Goal: Find specific page/section: Find specific page/section

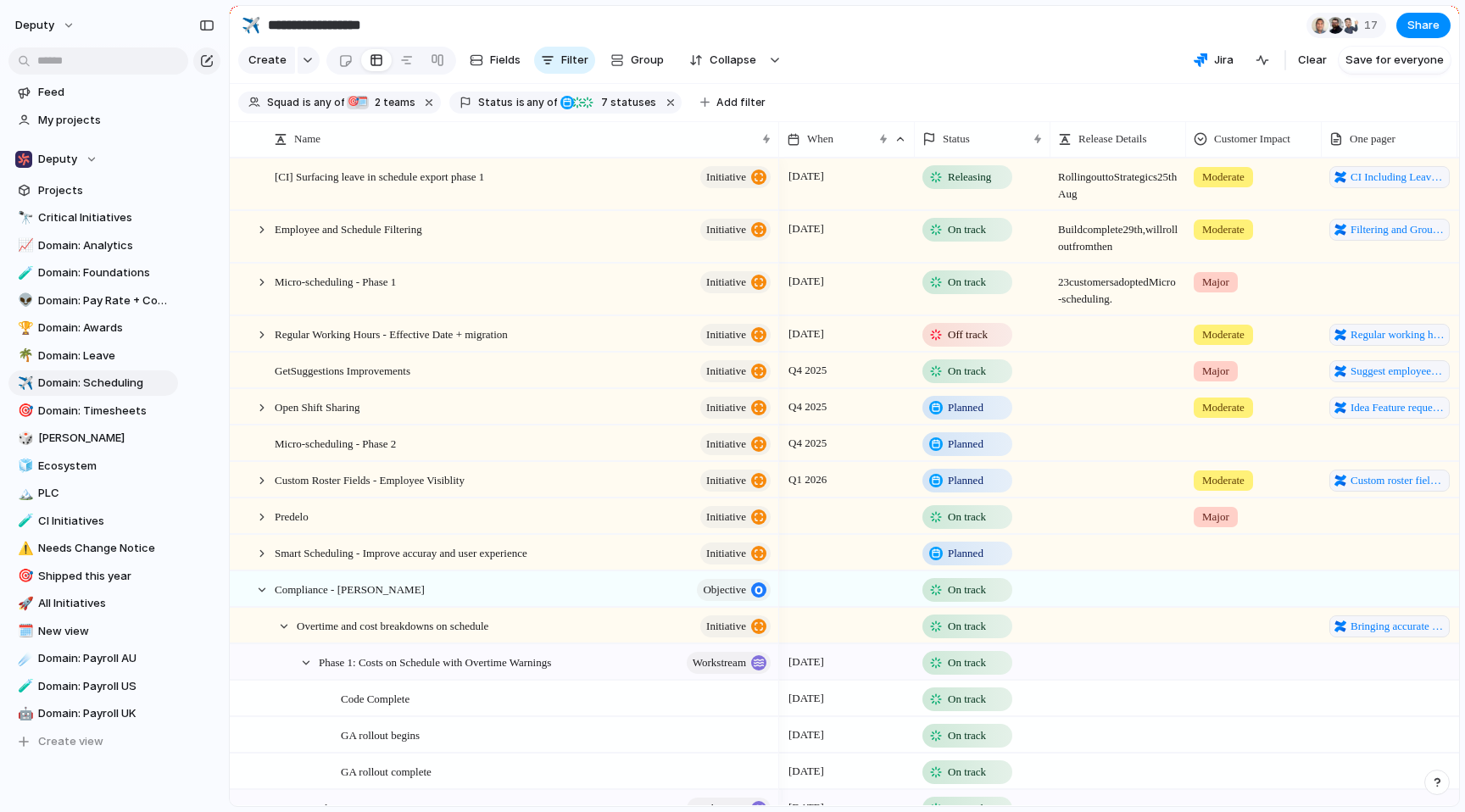
scroll to position [207, 0]
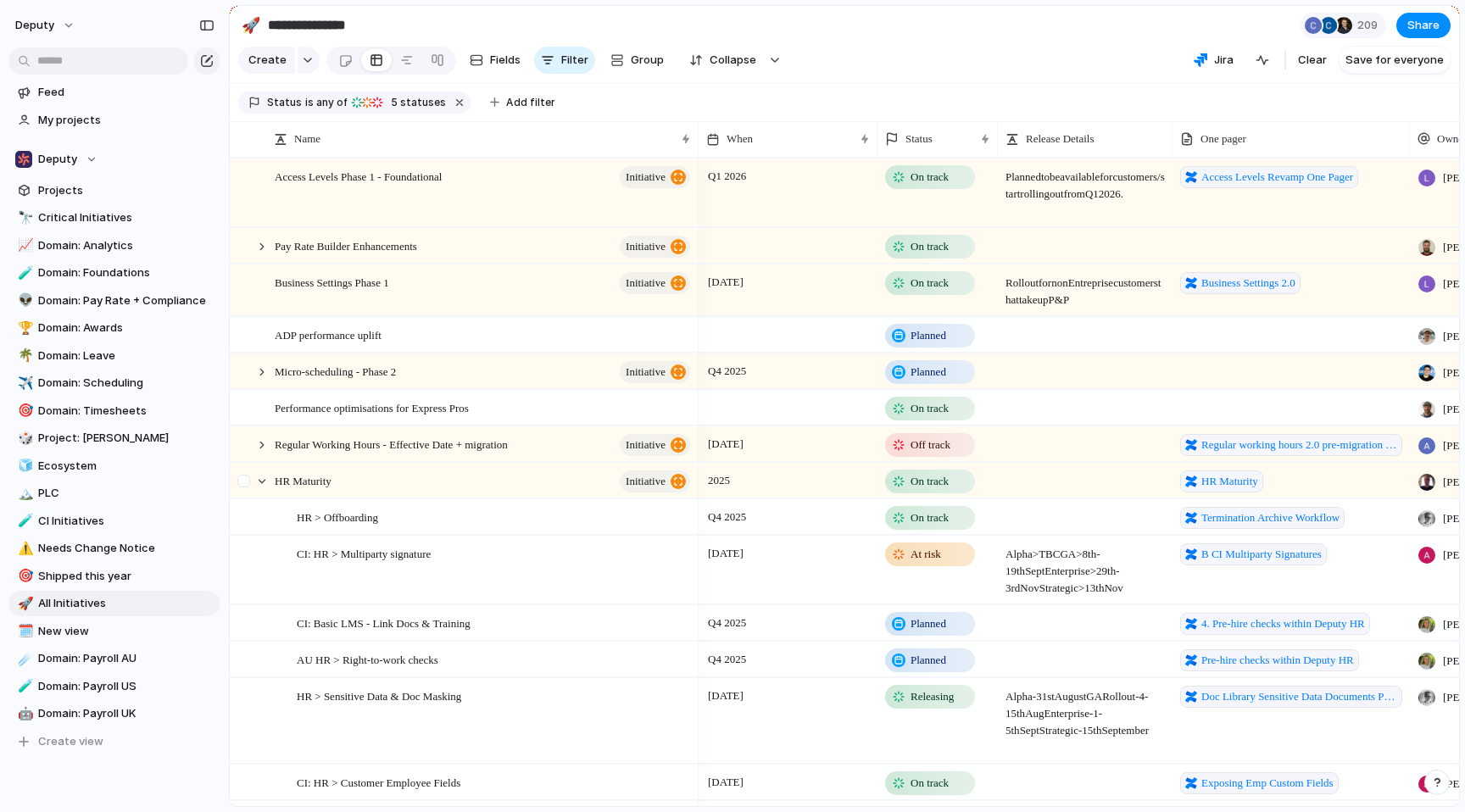
click at [252, 477] on div at bounding box center [245, 487] width 31 height 46
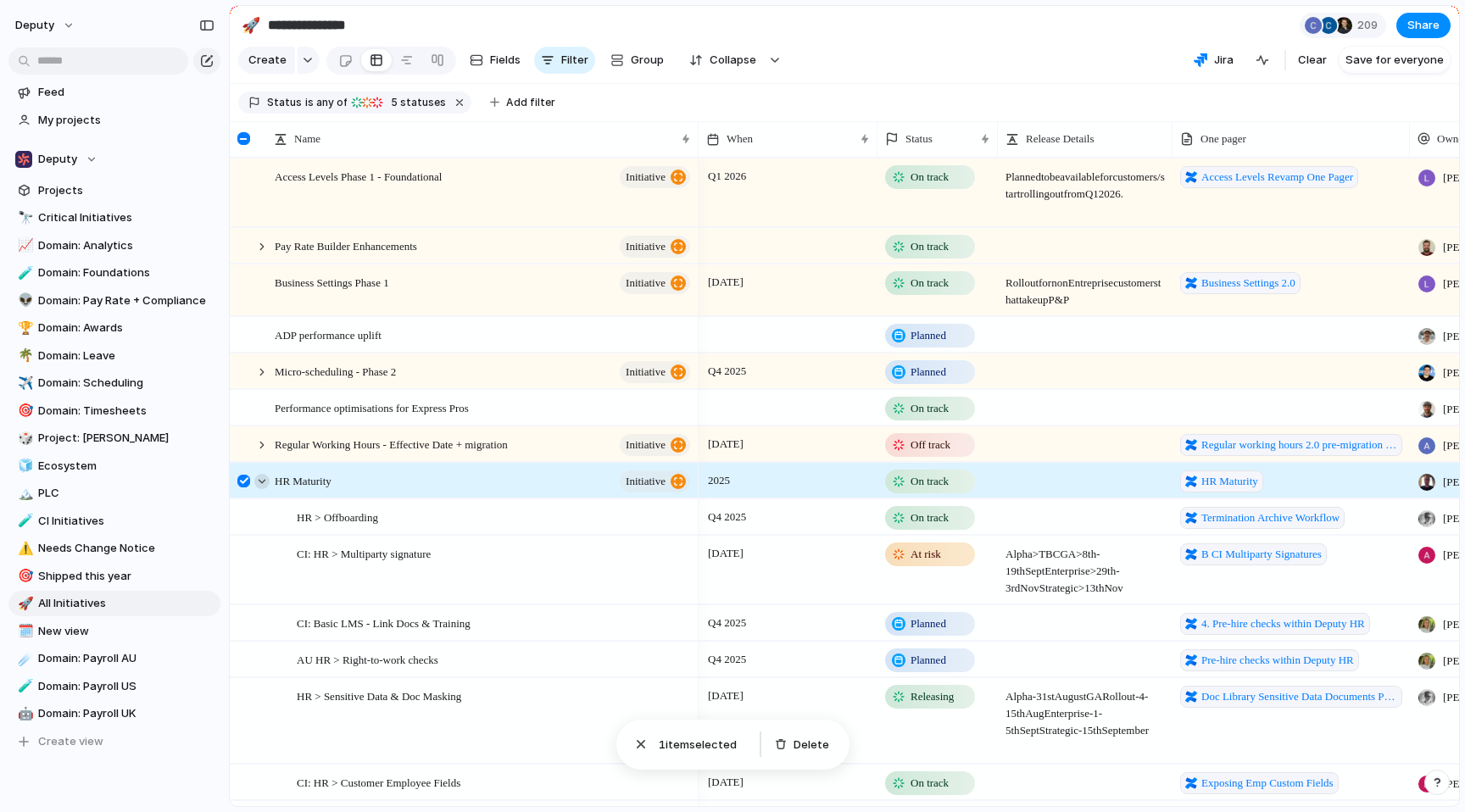
click at [263, 481] on div at bounding box center [261, 480] width 15 height 15
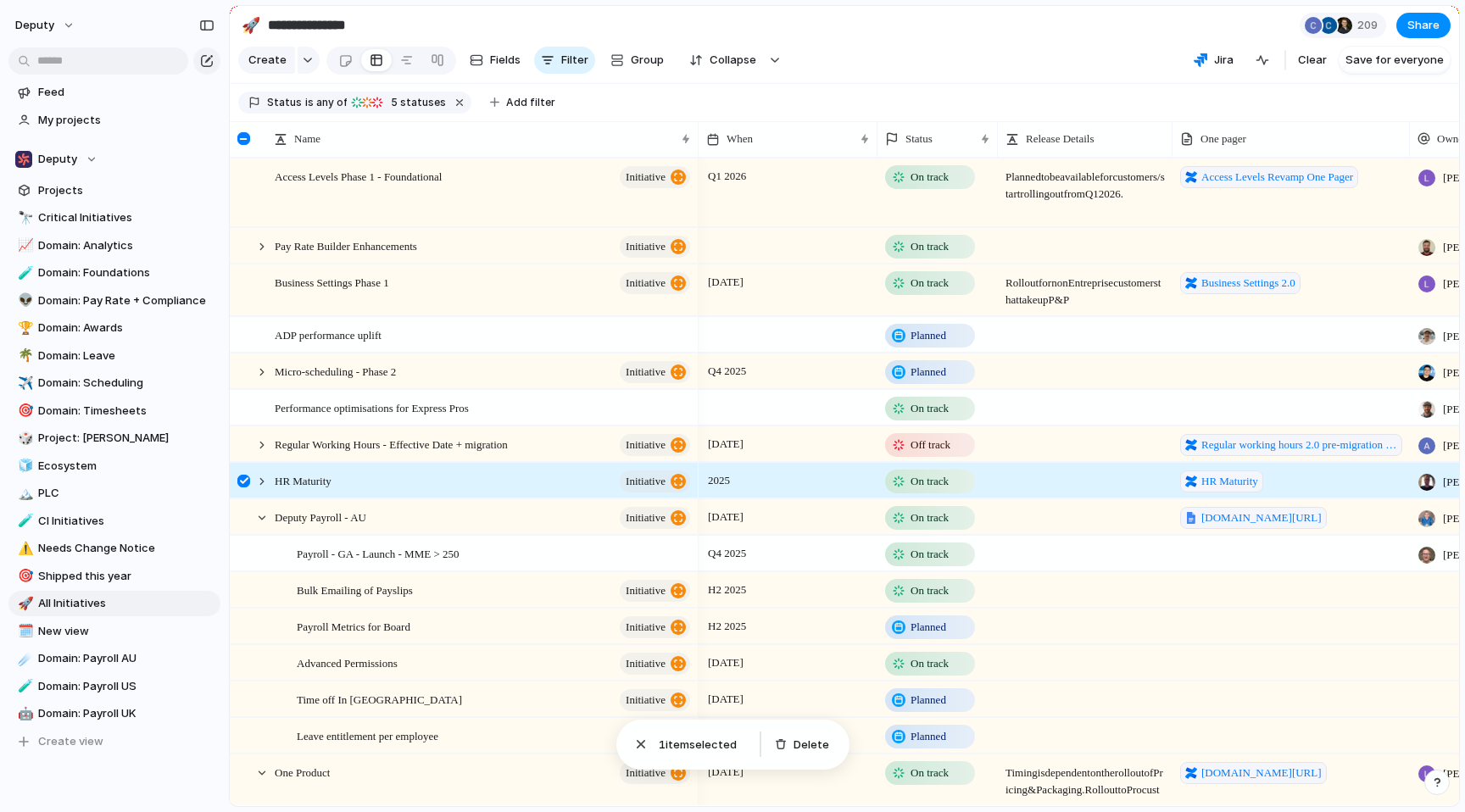
click at [243, 479] on div at bounding box center [243, 480] width 12 height 12
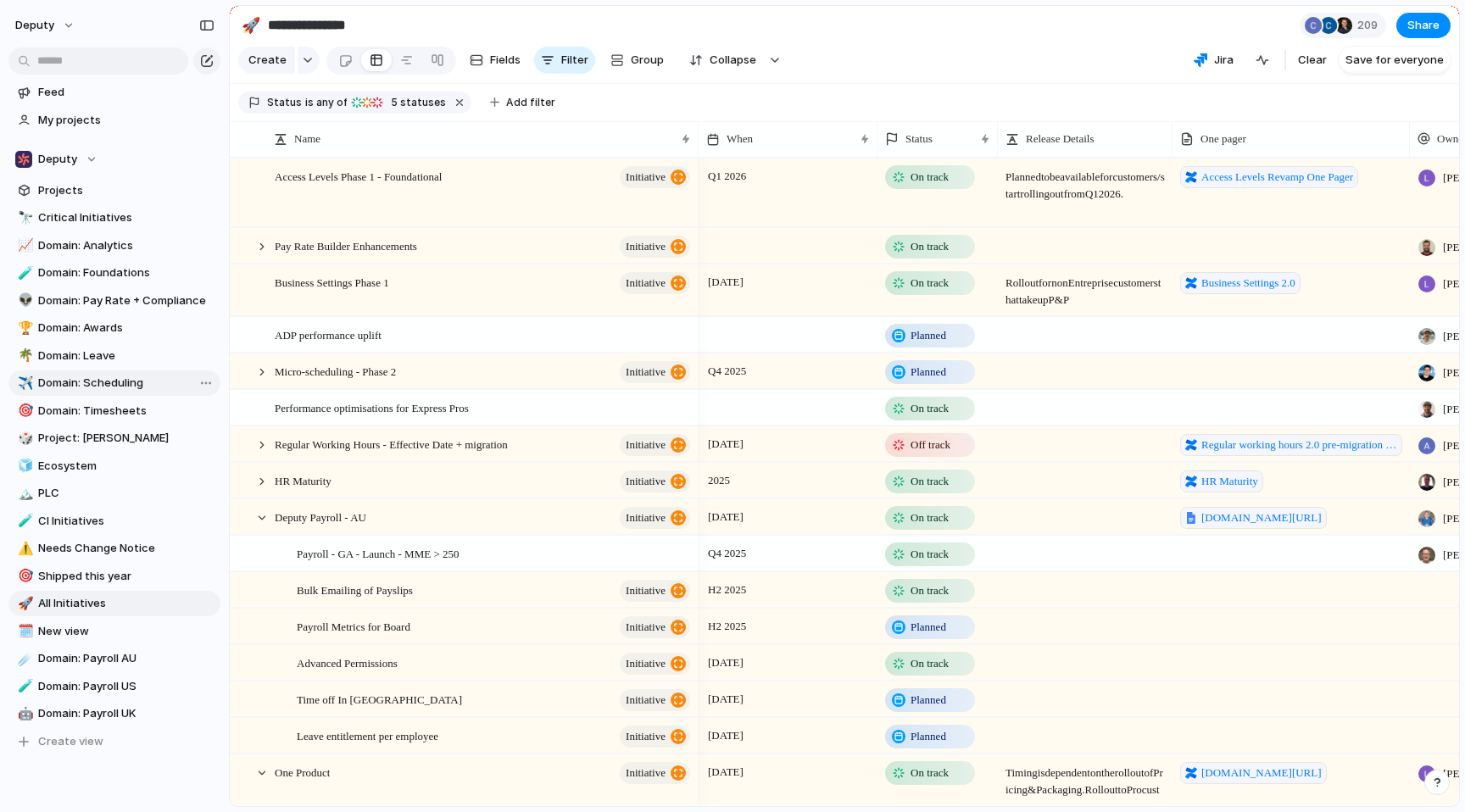
click at [112, 384] on span "Domain: Scheduling" at bounding box center [126, 383] width 176 height 17
type input "**********"
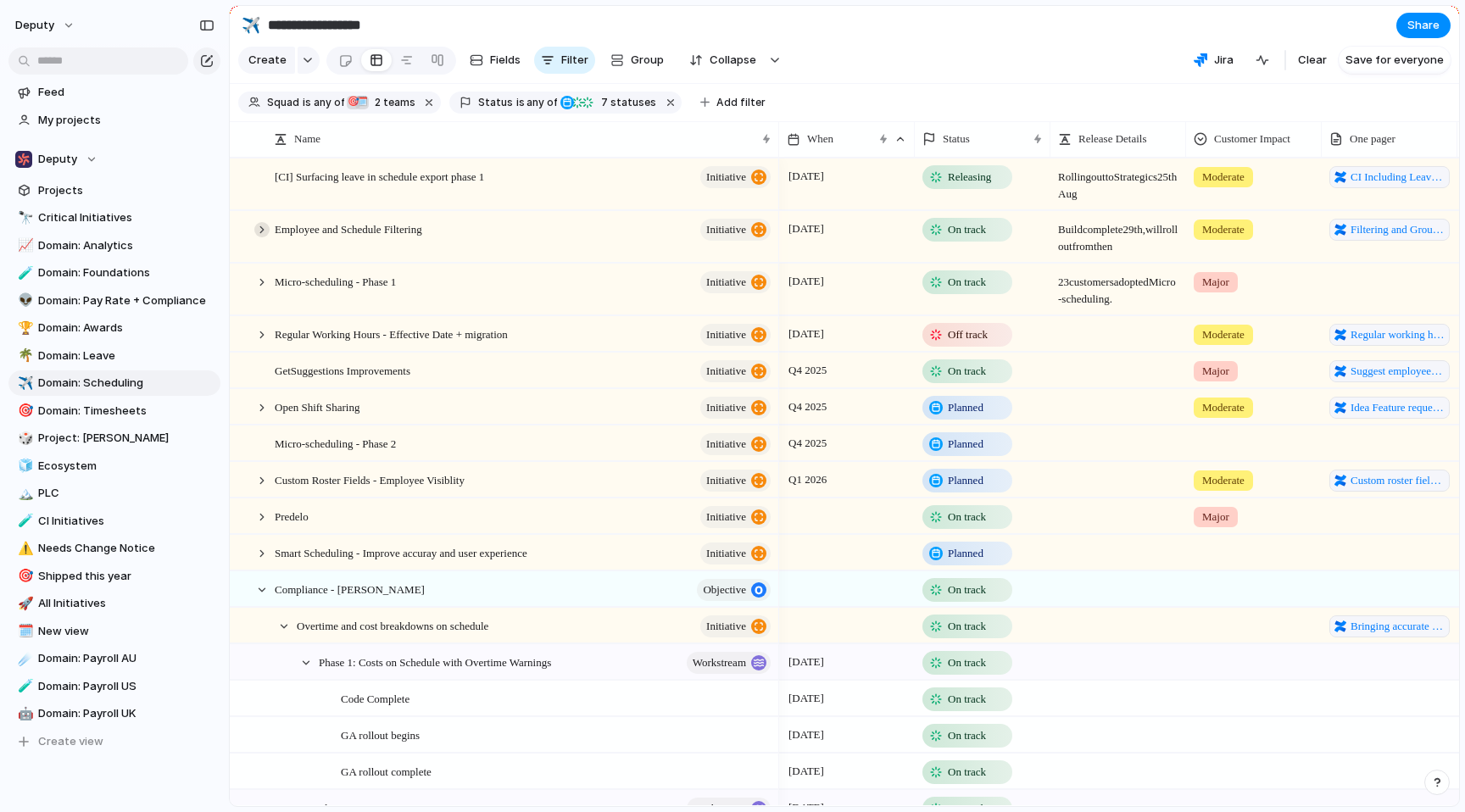
click at [258, 226] on div at bounding box center [261, 229] width 15 height 15
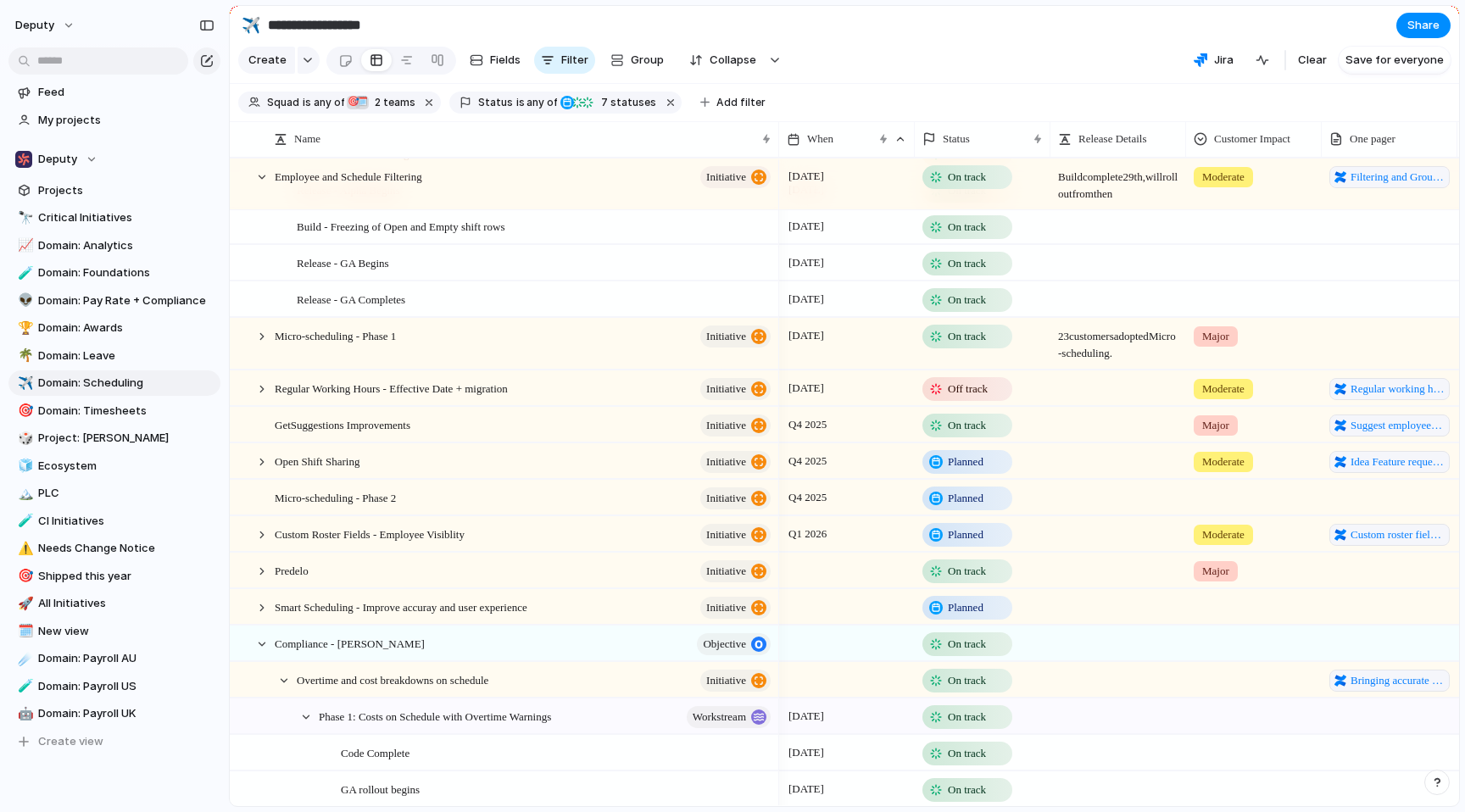
scroll to position [555, 0]
